Goal: Find specific page/section: Find specific page/section

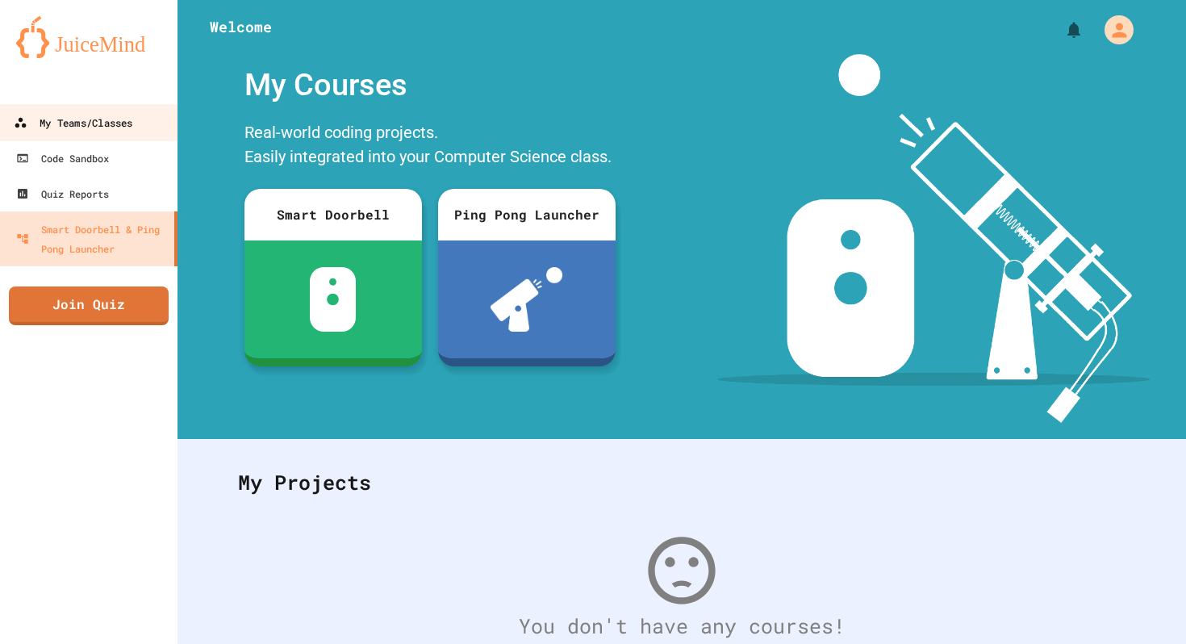
click at [154, 134] on link "My Teams/Classes" at bounding box center [89, 122] width 183 height 36
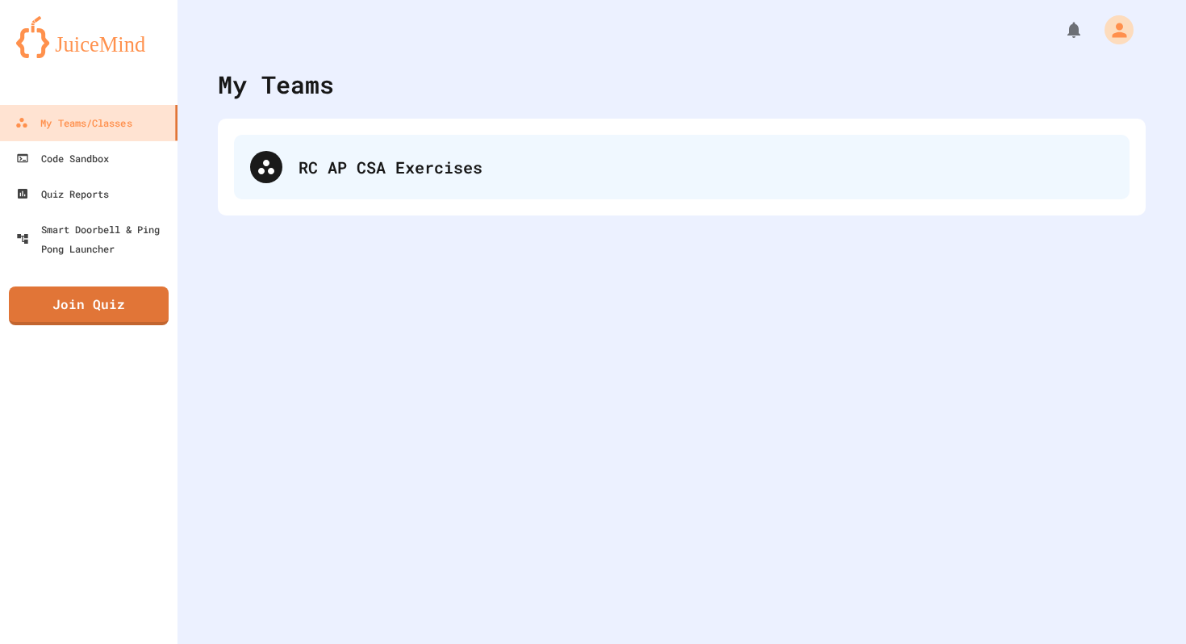
click at [368, 156] on div "RC AP CSA Exercises" at bounding box center [706, 167] width 815 height 24
